Goal: Information Seeking & Learning: Learn about a topic

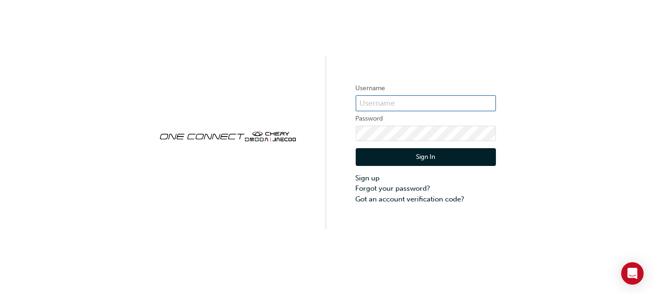
type input "OJAU286"
click at [422, 156] on button "Sign In" at bounding box center [425, 157] width 140 height 18
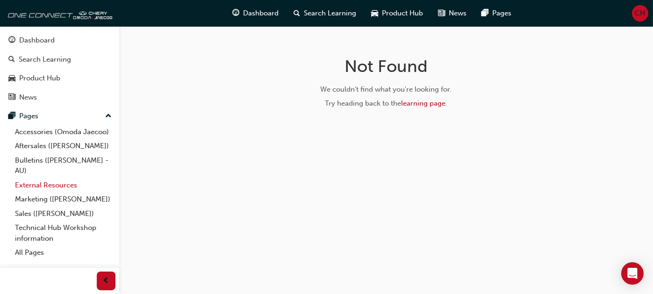
click at [61, 183] on link "External Resources" at bounding box center [63, 185] width 104 height 14
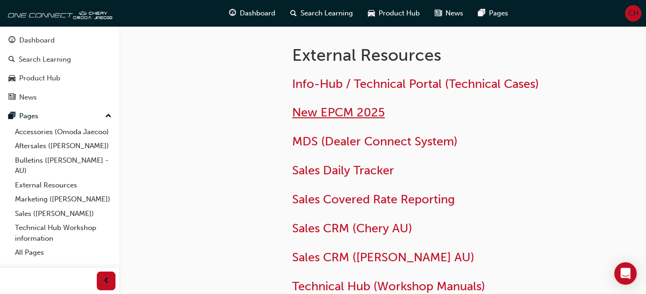
click at [337, 114] on span "New EPCM 2025" at bounding box center [338, 112] width 92 height 14
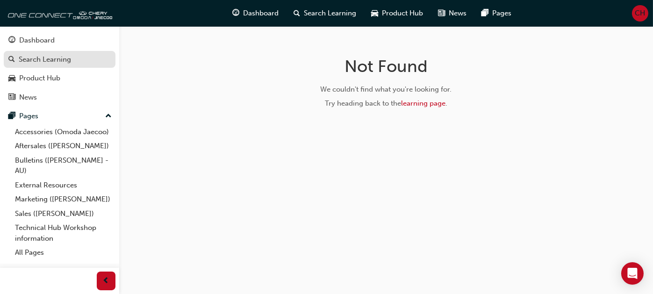
click at [51, 58] on div "Search Learning" at bounding box center [45, 59] width 52 height 11
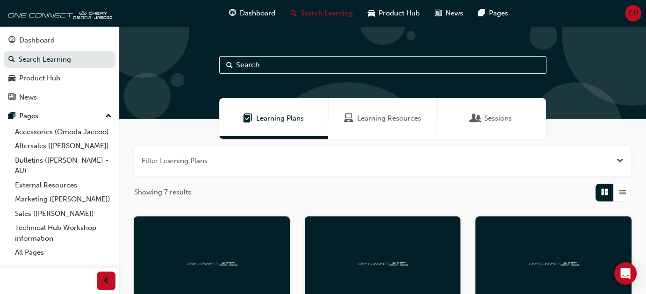
click at [251, 64] on input "text" at bounding box center [382, 65] width 327 height 18
type input "PARTS"
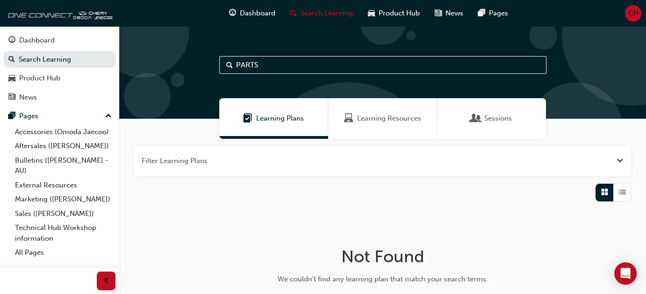
click at [378, 114] on span "Learning Resources" at bounding box center [389, 118] width 64 height 11
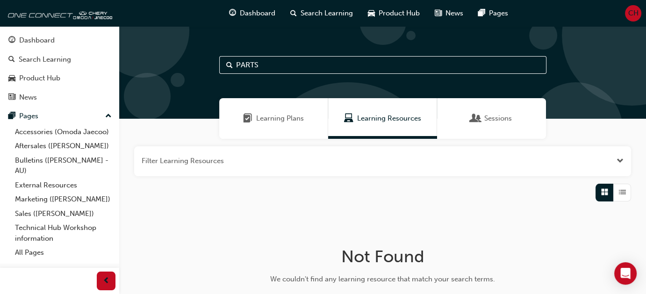
click at [286, 119] on span "Learning Plans" at bounding box center [280, 118] width 48 height 11
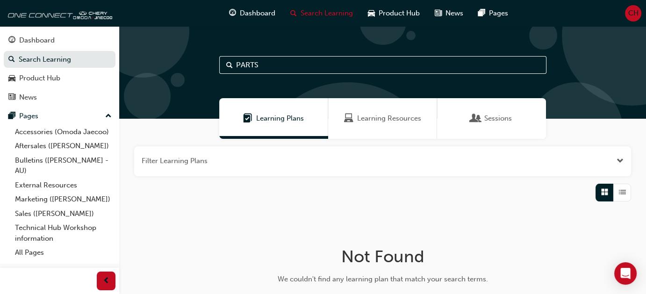
click at [621, 157] on span "Open the filter" at bounding box center [619, 161] width 7 height 11
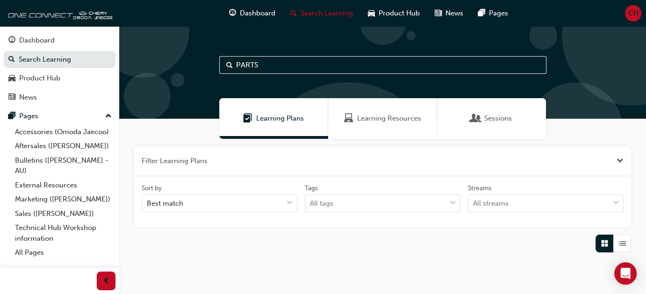
click at [629, 71] on div at bounding box center [631, 35] width 140 height 140
click at [40, 39] on div "Dashboard" at bounding box center [36, 40] width 35 height 11
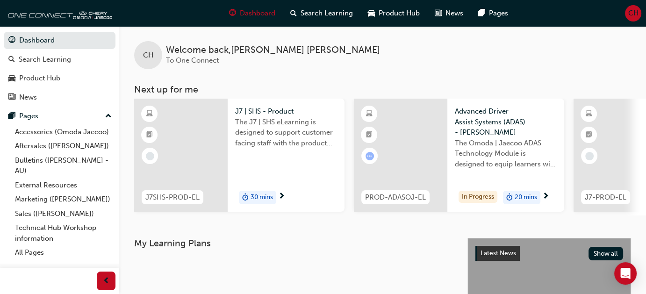
drag, startPoint x: 610, startPoint y: 0, endPoint x: 370, endPoint y: 45, distance: 243.8
click at [370, 45] on div "CH Welcome back , [PERSON_NAME] To One Connect" at bounding box center [382, 47] width 526 height 43
click at [62, 61] on div "Search Learning" at bounding box center [45, 59] width 52 height 11
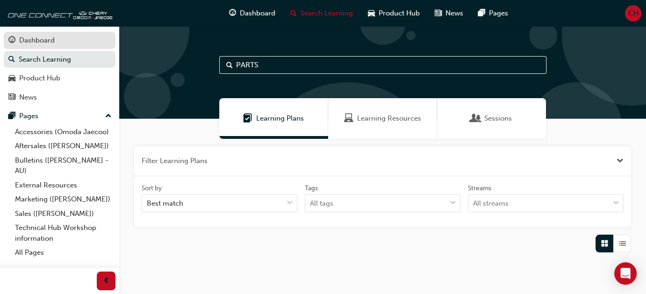
click at [42, 39] on div "Dashboard" at bounding box center [36, 40] width 35 height 11
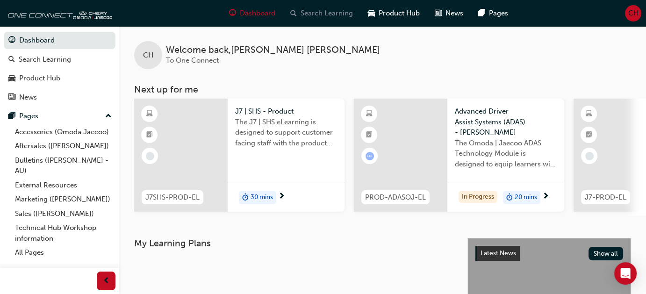
click at [325, 13] on span "Search Learning" at bounding box center [326, 13] width 52 height 11
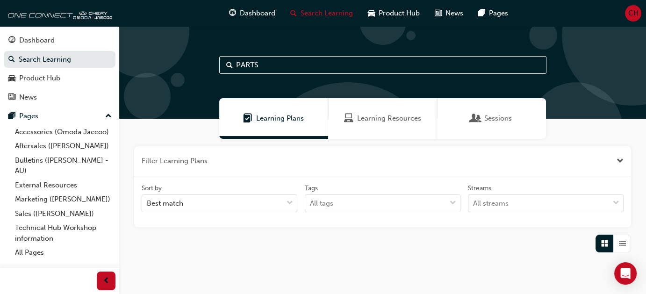
click at [384, 119] on span "Learning Resources" at bounding box center [389, 118] width 64 height 11
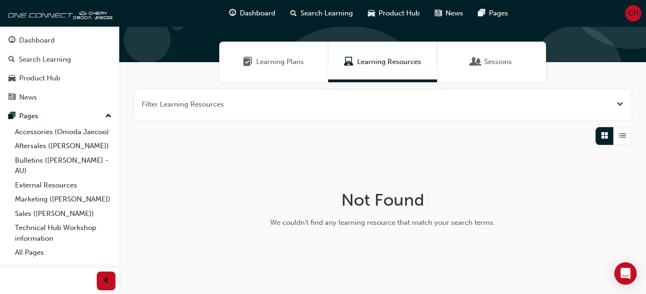
scroll to position [42, 0]
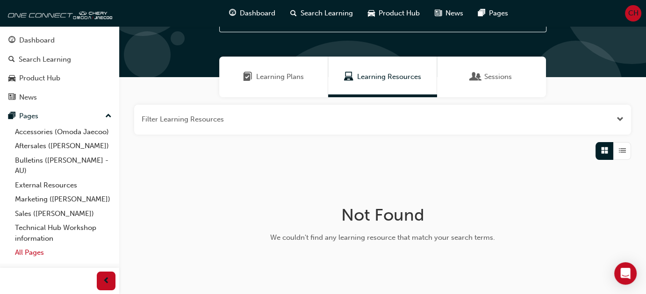
click at [28, 254] on link "All Pages" at bounding box center [63, 252] width 104 height 14
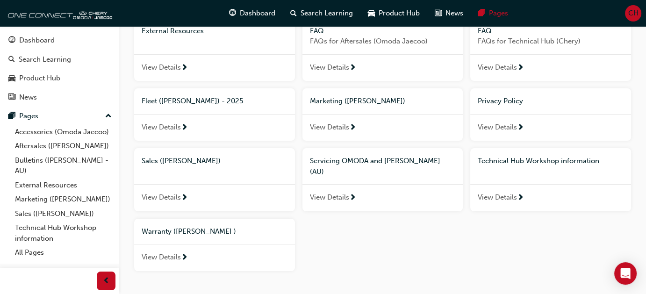
scroll to position [126, 0]
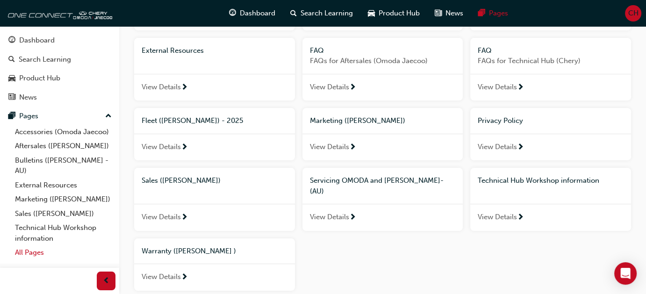
click at [34, 252] on link "All Pages" at bounding box center [63, 252] width 104 height 14
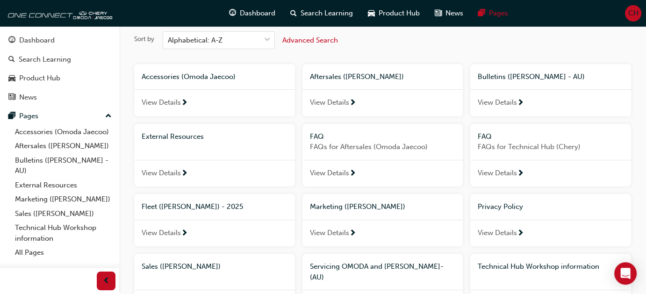
scroll to position [0, 0]
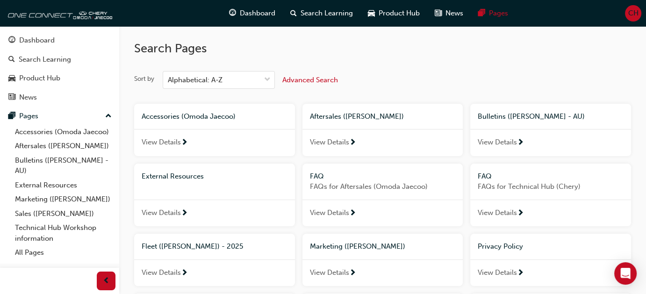
click at [565, 56] on h2 "Search Pages" at bounding box center [382, 48] width 497 height 15
click at [164, 140] on span "View Details" at bounding box center [161, 142] width 39 height 11
click at [500, 211] on span "View Details" at bounding box center [496, 212] width 39 height 11
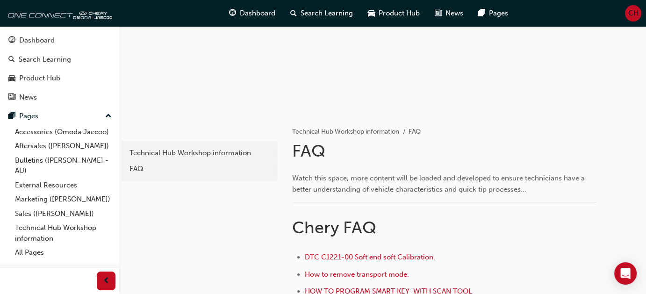
scroll to position [140, 0]
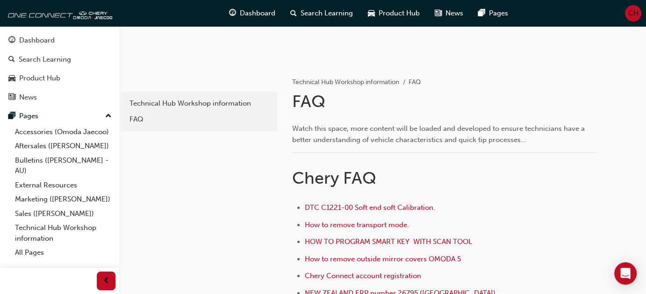
click at [595, 170] on h1 "Chery FAQ" at bounding box center [444, 178] width 304 height 21
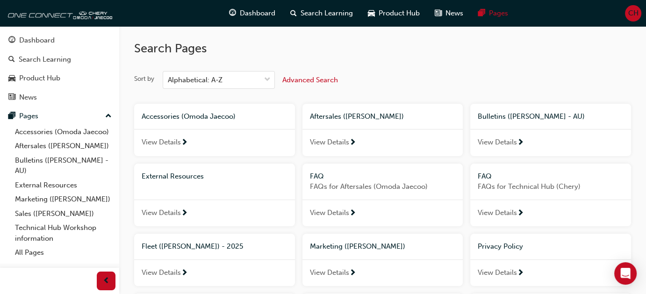
click at [340, 210] on span "View Details" at bounding box center [329, 212] width 39 height 11
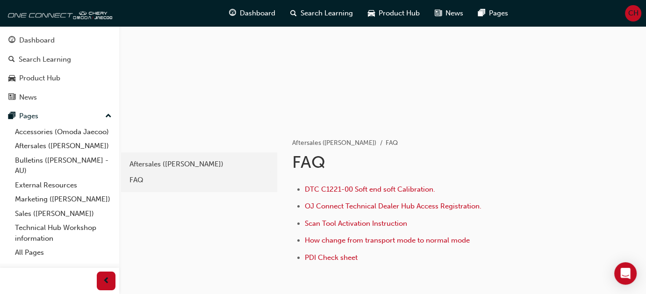
scroll to position [141, 0]
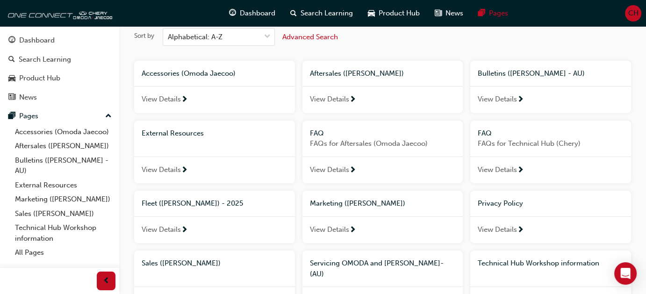
scroll to position [93, 0]
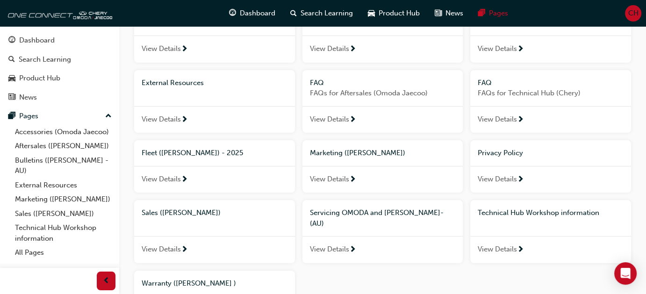
click at [162, 244] on span "View Details" at bounding box center [161, 249] width 39 height 11
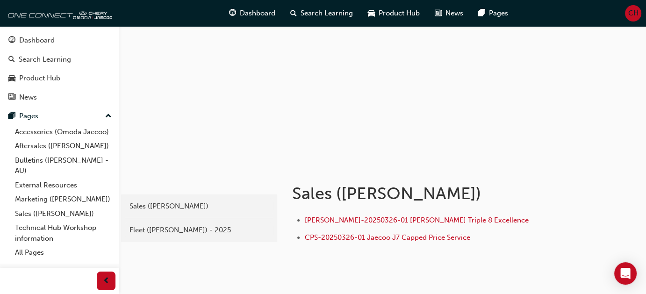
scroll to position [78, 0]
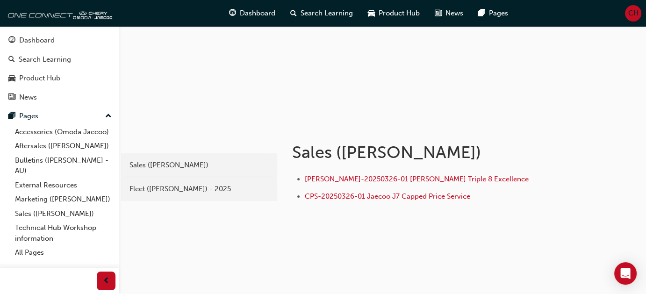
scroll to position [93, 0]
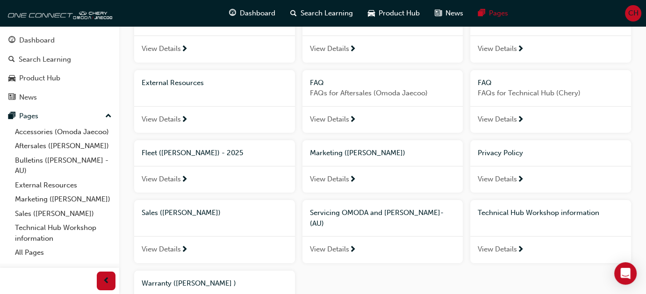
click at [498, 244] on span "View Details" at bounding box center [496, 249] width 39 height 11
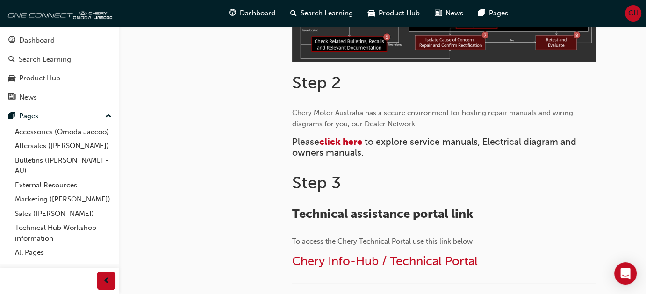
scroll to position [420, 0]
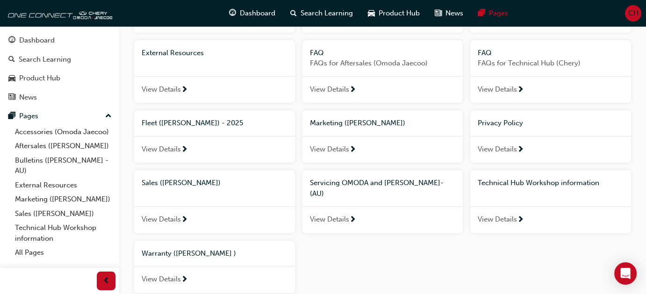
scroll to position [172, 0]
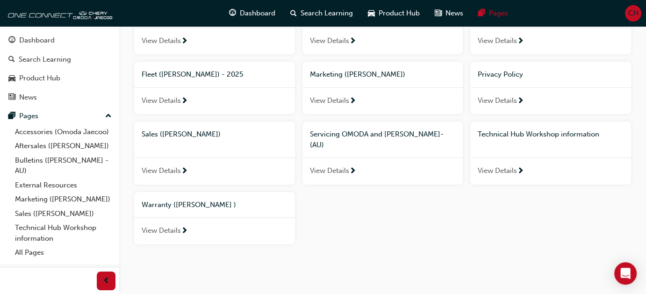
drag, startPoint x: 165, startPoint y: 216, endPoint x: 188, endPoint y: 213, distance: 23.5
click at [165, 225] on span "View Details" at bounding box center [161, 230] width 39 height 11
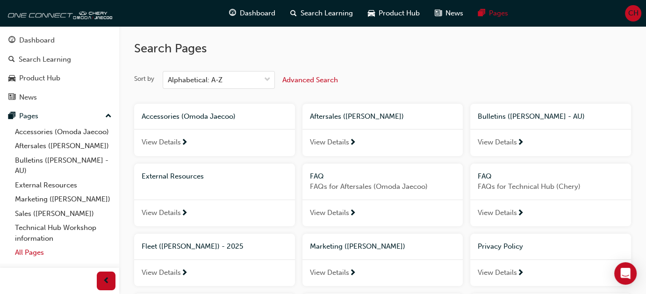
click at [37, 250] on link "All Pages" at bounding box center [63, 252] width 104 height 14
click at [59, 184] on link "External Resources" at bounding box center [63, 185] width 104 height 14
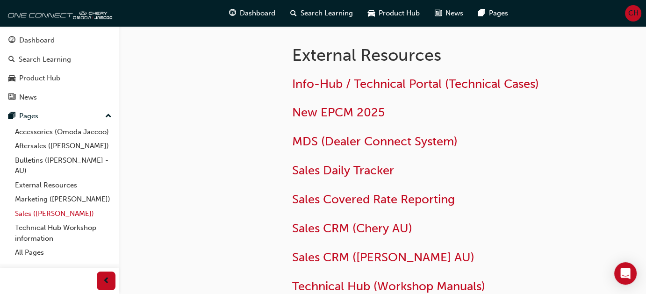
click at [33, 213] on link "Sales ([PERSON_NAME])" at bounding box center [63, 213] width 104 height 14
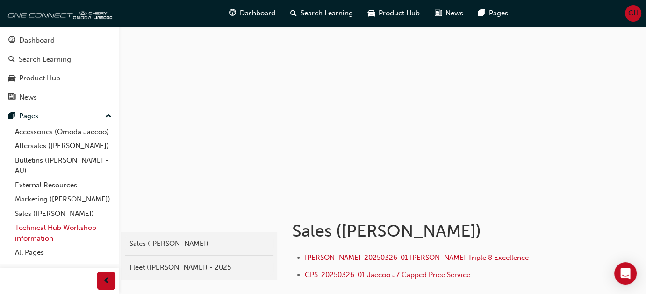
click at [34, 229] on link "Technical Hub Workshop information" at bounding box center [63, 232] width 104 height 25
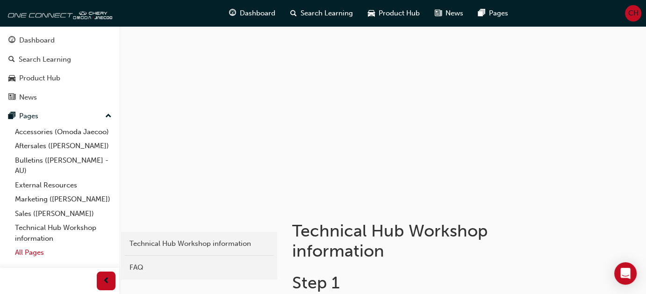
click at [28, 252] on link "All Pages" at bounding box center [63, 252] width 104 height 14
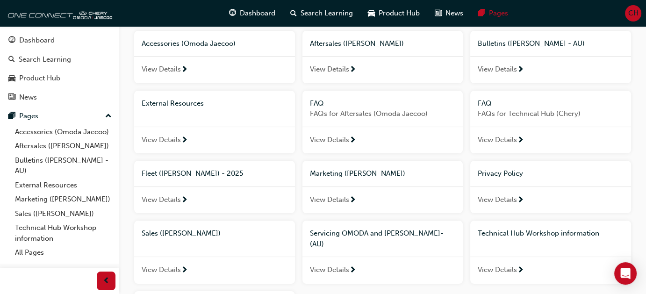
scroll to position [126, 0]
